Goal: Transaction & Acquisition: Purchase product/service

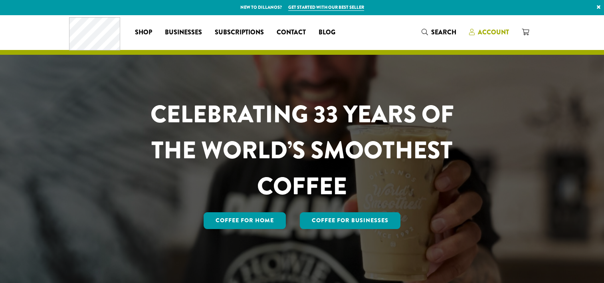
click at [483, 30] on span "Account" at bounding box center [493, 32] width 31 height 9
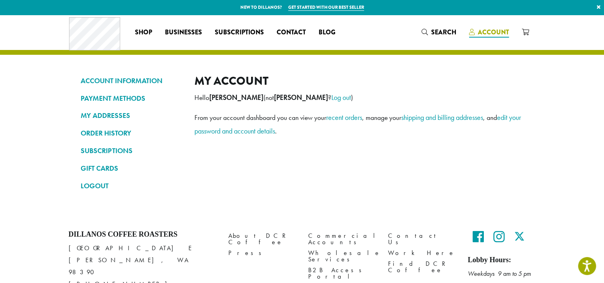
click at [496, 30] on span "Account" at bounding box center [493, 32] width 31 height 9
click at [342, 117] on link "recent orders" at bounding box center [344, 117] width 36 height 9
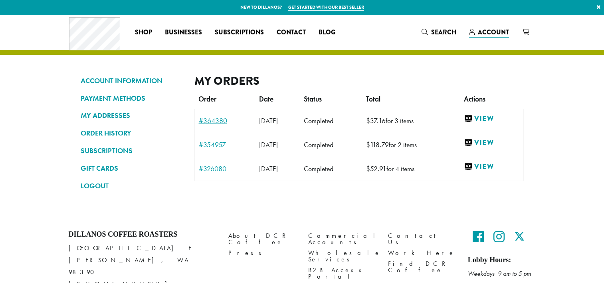
click at [213, 119] on link "#364380" at bounding box center [225, 120] width 53 height 7
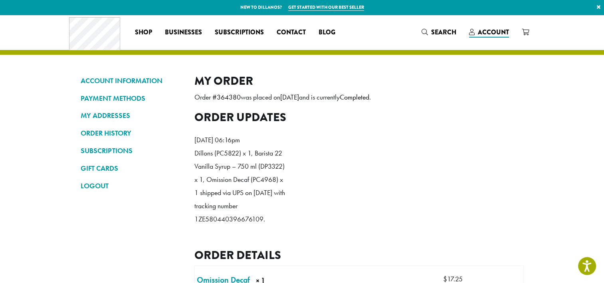
drag, startPoint x: 261, startPoint y: 231, endPoint x: 190, endPoint y: 229, distance: 71.1
drag, startPoint x: 190, startPoint y: 229, endPoint x: 207, endPoint y: 230, distance: 16.4
copy p "1ZE580440396676109"
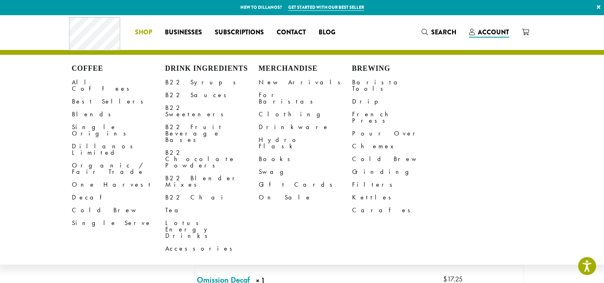
click at [144, 28] on span "Shop" at bounding box center [143, 33] width 17 height 10
click at [89, 83] on link "All Coffees" at bounding box center [118, 85] width 93 height 19
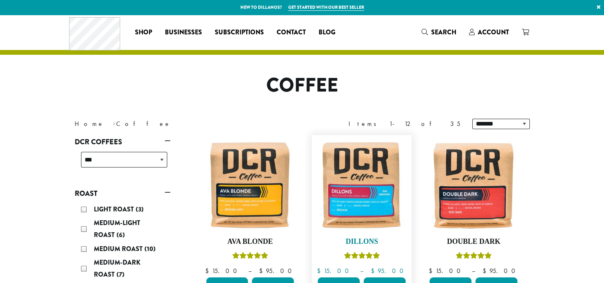
click at [376, 198] on img at bounding box center [362, 185] width 92 height 92
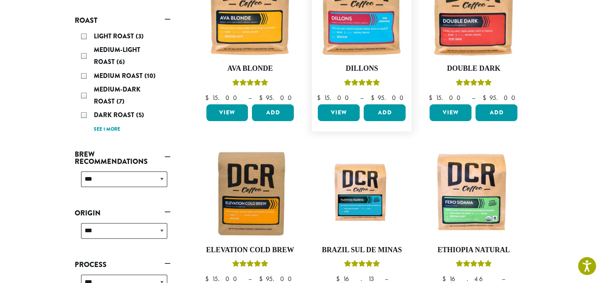
click at [344, 120] on link "View" at bounding box center [339, 112] width 42 height 17
click at [344, 112] on link "View" at bounding box center [339, 112] width 42 height 17
click at [399, 113] on button "Add" at bounding box center [385, 112] width 42 height 17
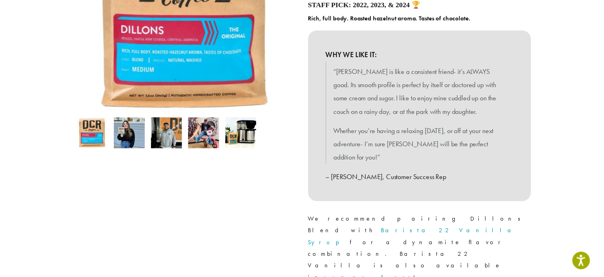
scroll to position [346, 0]
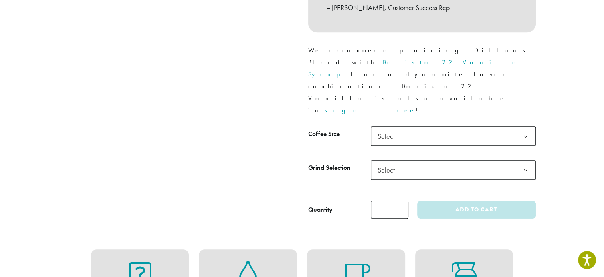
click at [390, 128] on span "Select" at bounding box center [389, 136] width 28 height 16
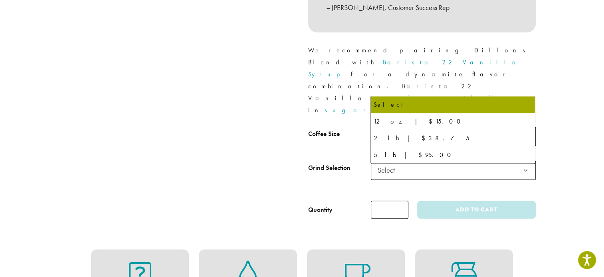
scroll to position [0, 0]
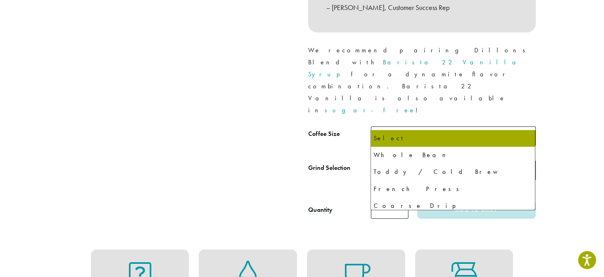
click at [436, 160] on span "Select" at bounding box center [453, 170] width 165 height 20
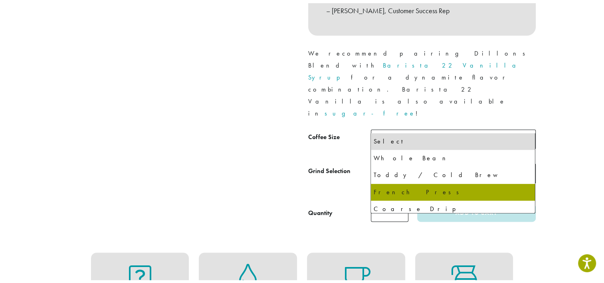
scroll to position [54, 0]
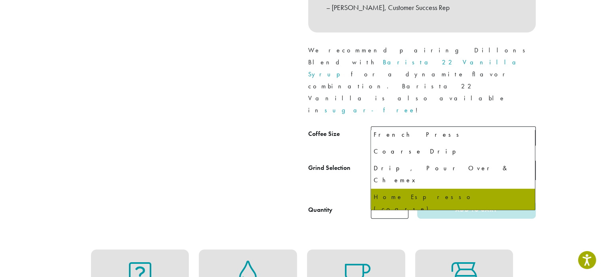
select select "**********"
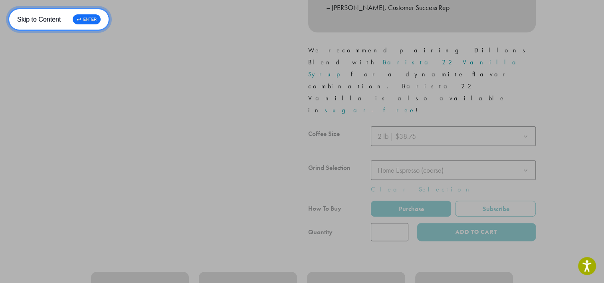
scroll to position [0, 0]
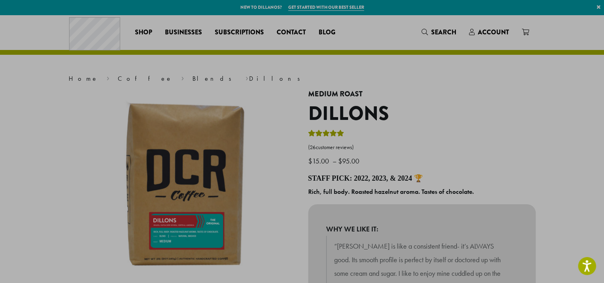
click at [374, 156] on p "$ 15.00 – $ 95.00 Price range: $15.00 through $95.00" at bounding box center [422, 148] width 228 height 39
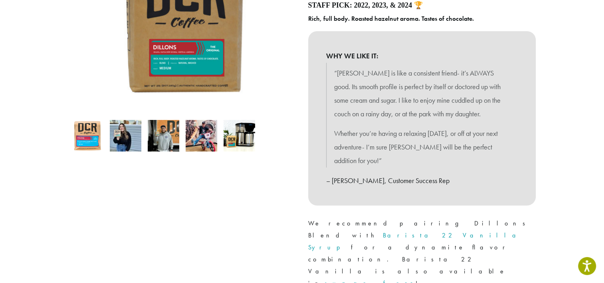
scroll to position [346, 0]
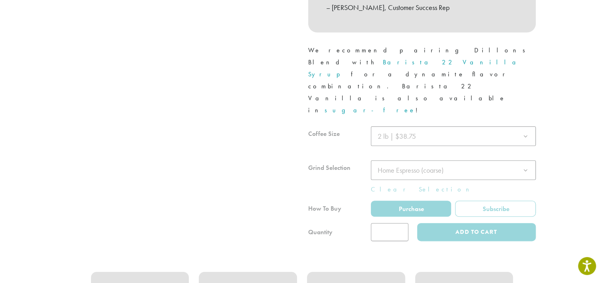
click at [421, 126] on div at bounding box center [422, 183] width 228 height 115
click at [419, 126] on div at bounding box center [422, 183] width 228 height 115
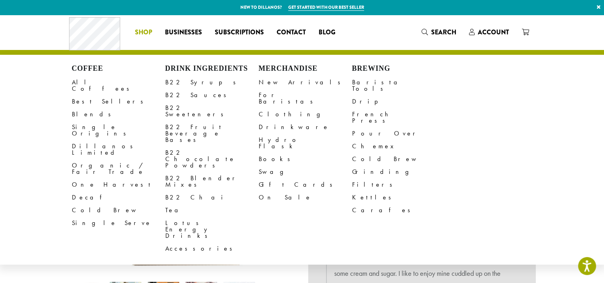
click at [141, 30] on span "Shop" at bounding box center [143, 33] width 17 height 10
click at [94, 80] on link "All Coffees" at bounding box center [118, 85] width 93 height 19
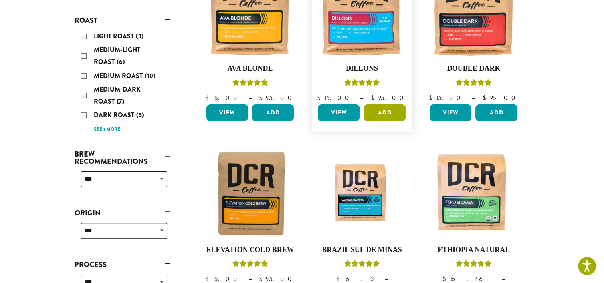
click at [389, 115] on button "Add" at bounding box center [385, 112] width 42 height 17
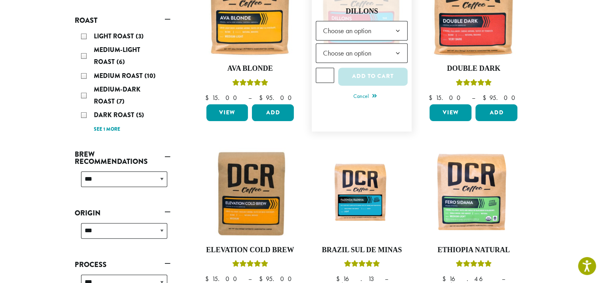
click at [401, 30] on b at bounding box center [398, 31] width 20 height 20
click at [372, 58] on span "Choose an option" at bounding box center [350, 53] width 60 height 16
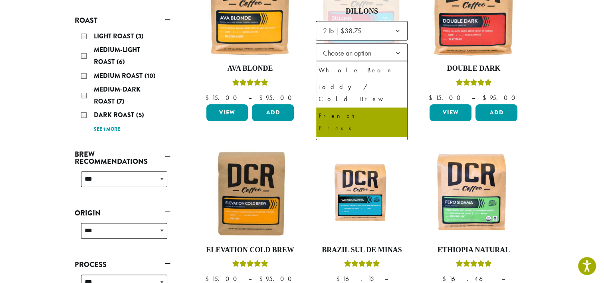
scroll to position [54, 0]
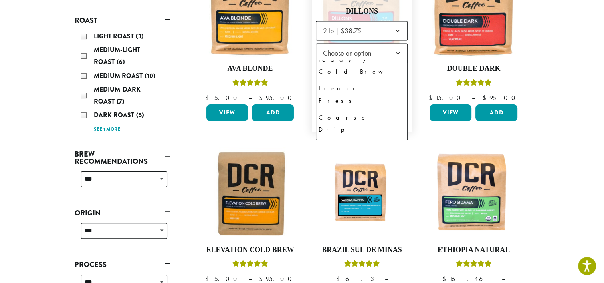
select select "**********"
select select "********"
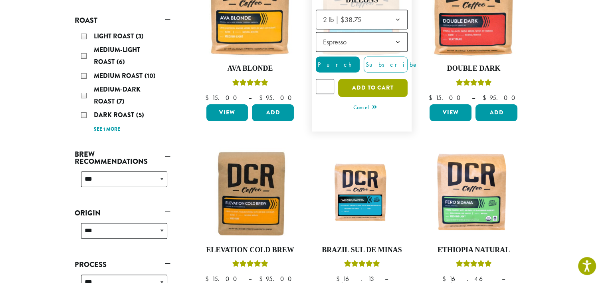
click at [366, 86] on button "Add to cart" at bounding box center [373, 88] width 70 height 18
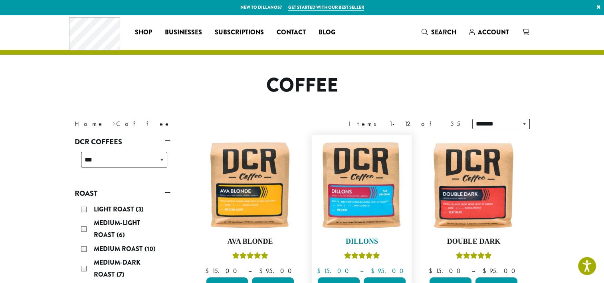
click at [364, 158] on img at bounding box center [362, 185] width 92 height 92
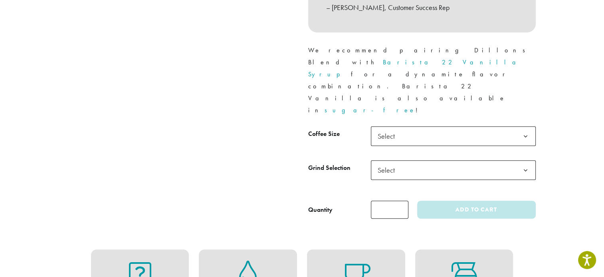
click at [404, 126] on span "Select" at bounding box center [453, 136] width 165 height 20
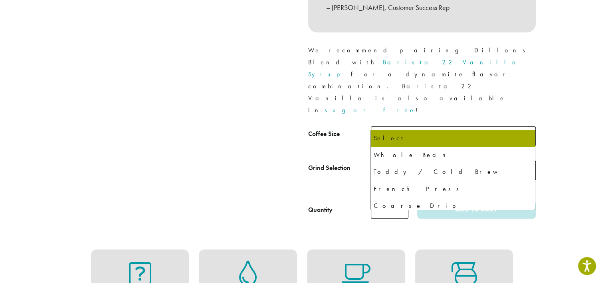
click at [417, 160] on span "Select" at bounding box center [453, 170] width 165 height 20
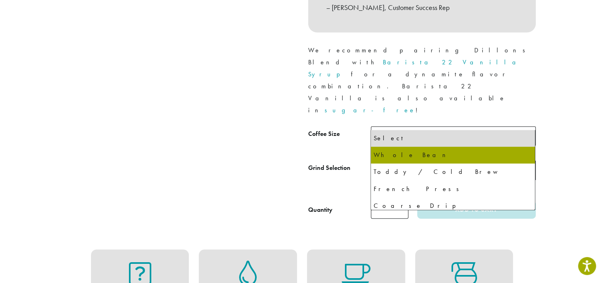
select select "**********"
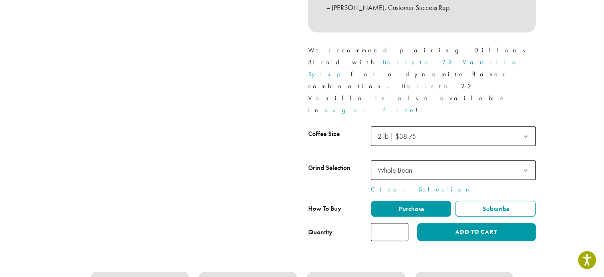
click at [426, 160] on span "Whole Bean" at bounding box center [453, 170] width 165 height 20
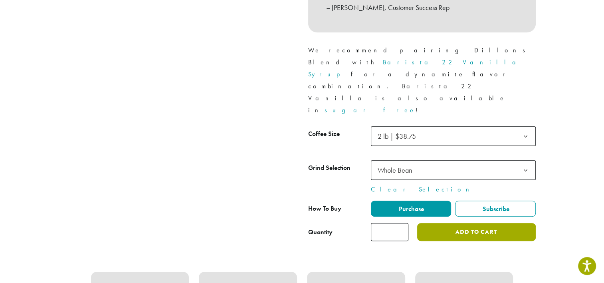
click at [451, 223] on button "Add to cart" at bounding box center [476, 232] width 118 height 18
click at [458, 223] on button "Add to cart" at bounding box center [476, 232] width 118 height 18
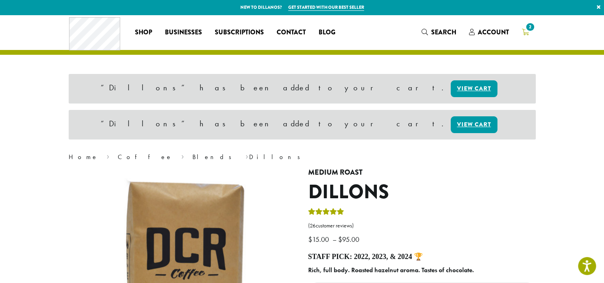
click at [528, 34] on icon "2" at bounding box center [525, 32] width 7 height 6
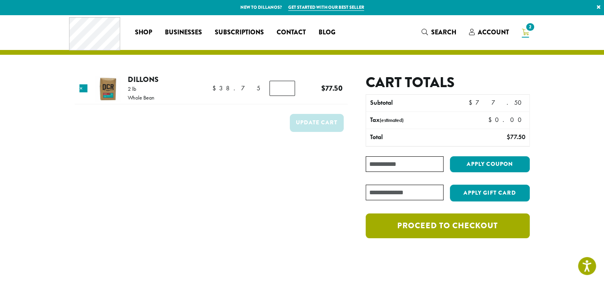
click at [402, 217] on link "Proceed to checkout" at bounding box center [448, 225] width 164 height 25
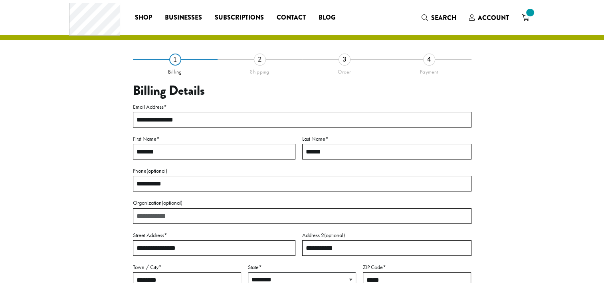
select select "**"
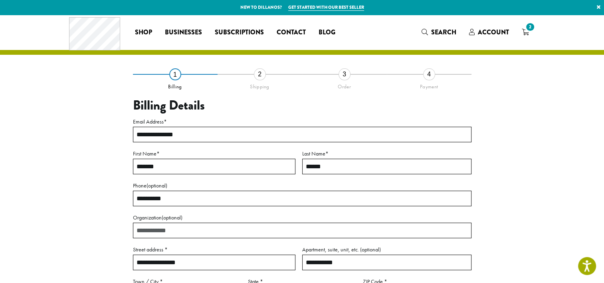
scroll to position [173, 0]
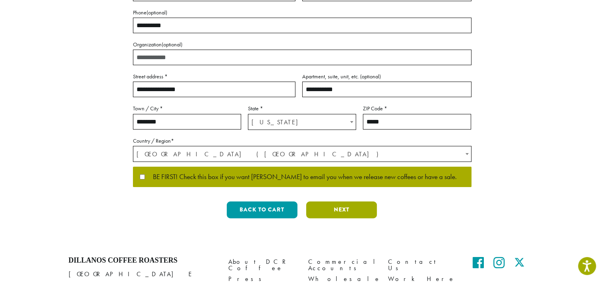
click at [367, 210] on button "Next" at bounding box center [341, 209] width 71 height 17
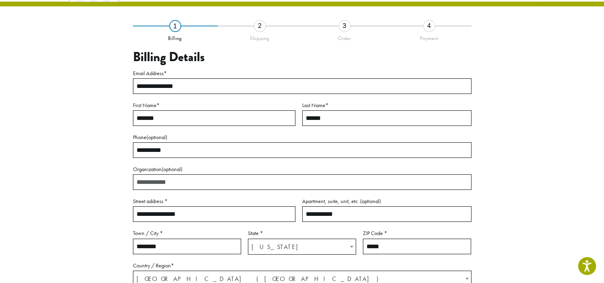
scroll to position [46, 0]
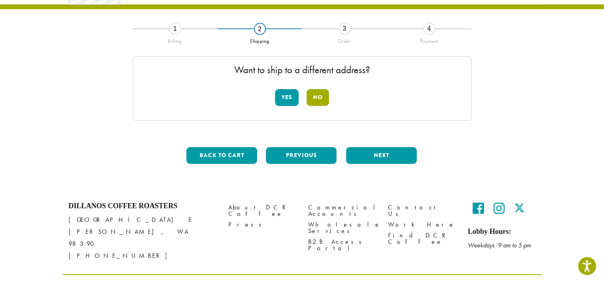
click at [320, 96] on button "No" at bounding box center [318, 97] width 22 height 17
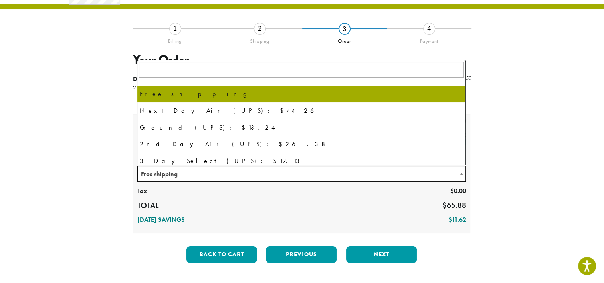
click at [312, 171] on span "Free shipping" at bounding box center [302, 174] width 328 height 16
